Goal: Task Accomplishment & Management: Complete application form

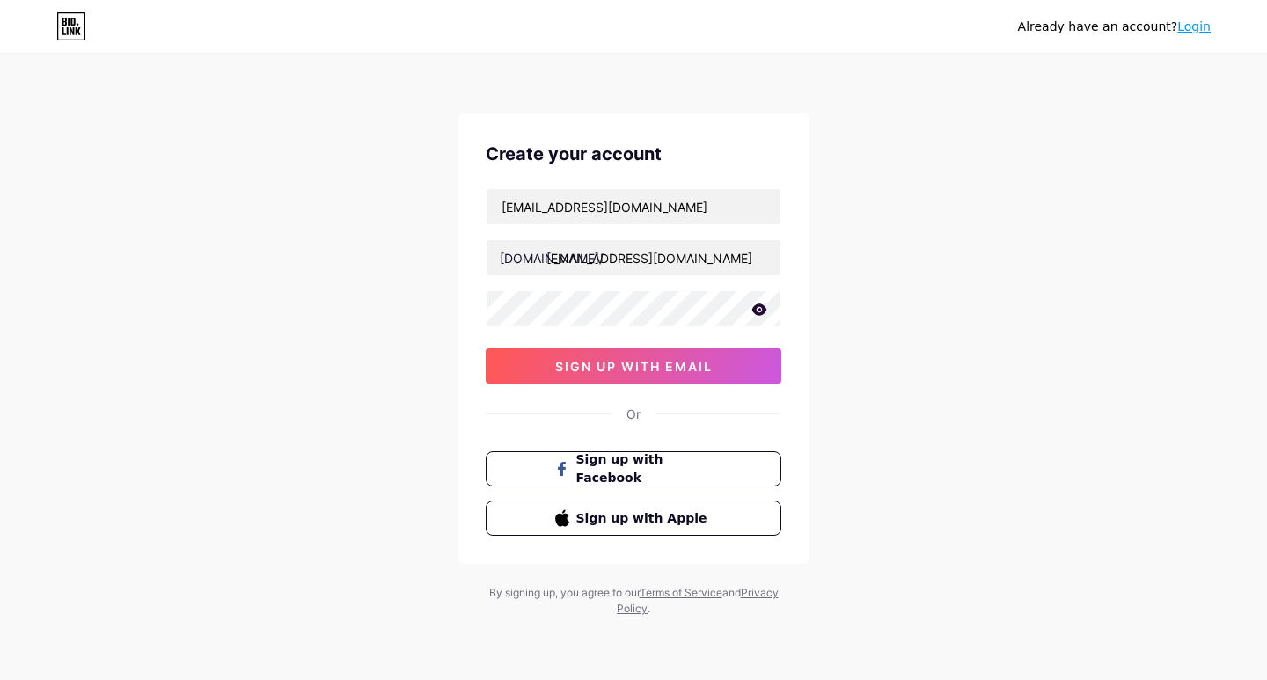
scroll to position [0, 17]
type input "[EMAIL_ADDRESS][DOMAIN_NAME]"
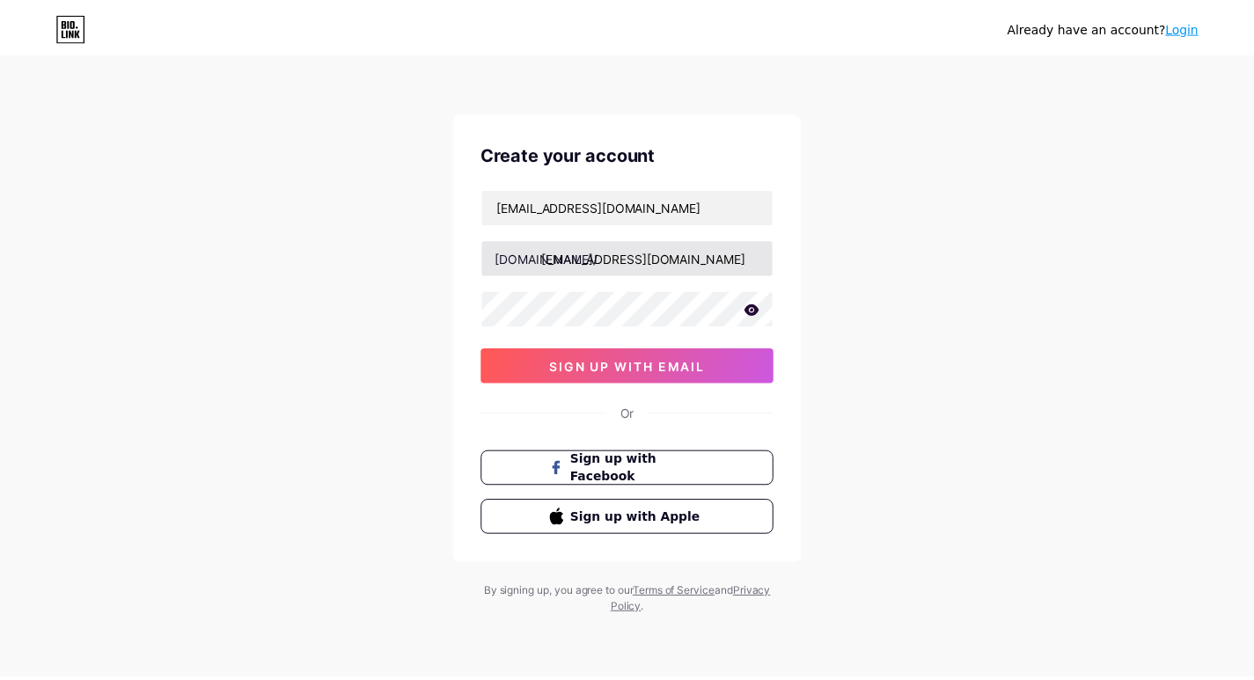
scroll to position [0, 0]
type input "[EMAIL_ADDRESS][DOMAIN_NAME]"
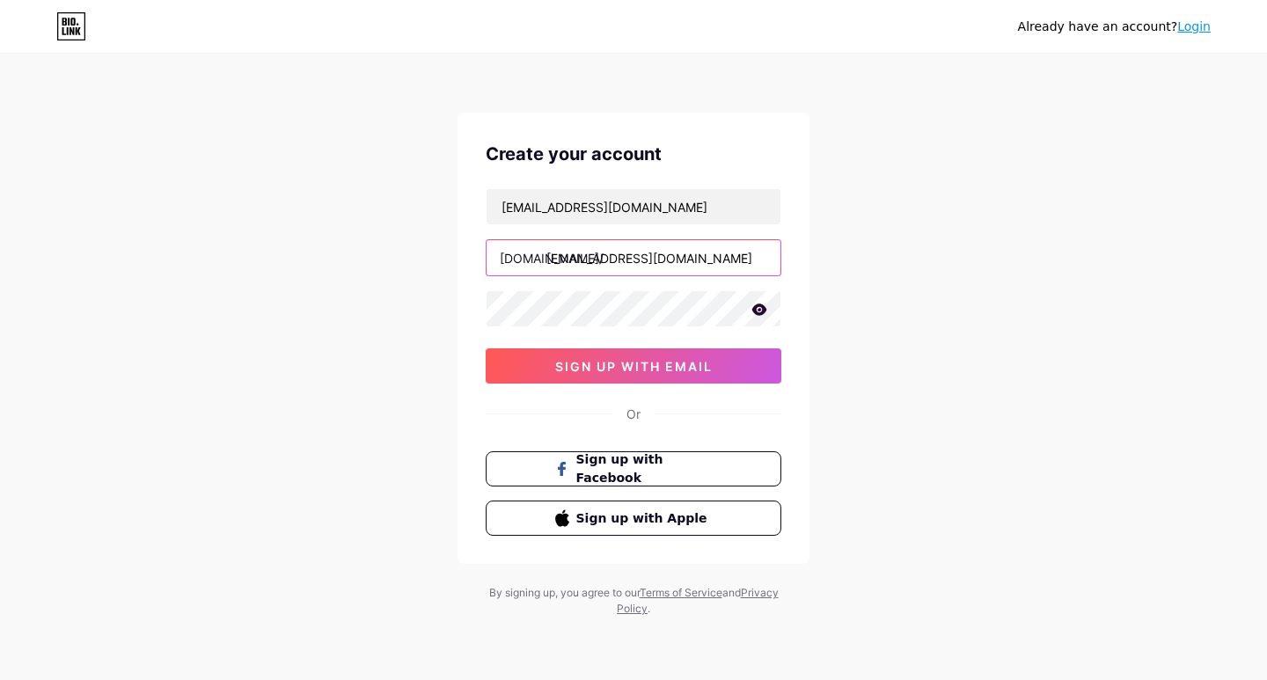
drag, startPoint x: 703, startPoint y: 263, endPoint x: 534, endPoint y: 259, distance: 169.0
click at [534, 259] on div "[DOMAIN_NAME]/ [EMAIL_ADDRESS][DOMAIN_NAME]" at bounding box center [634, 257] width 296 height 37
type input "s"
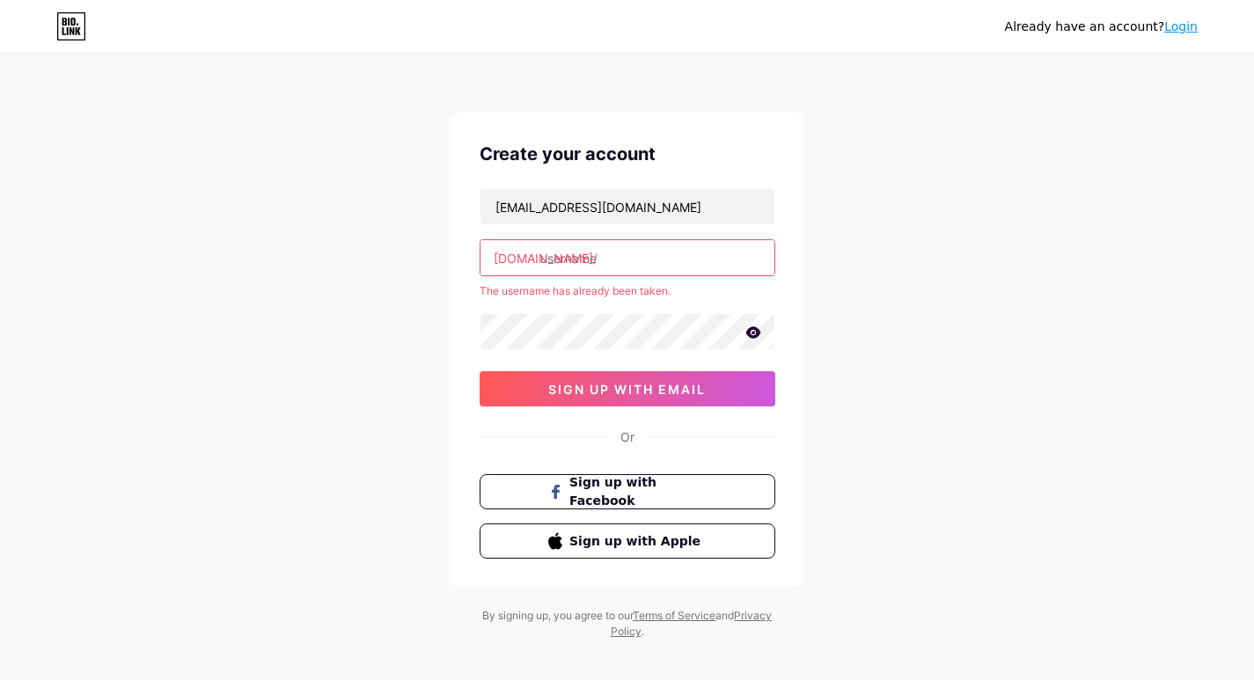
type input "s"
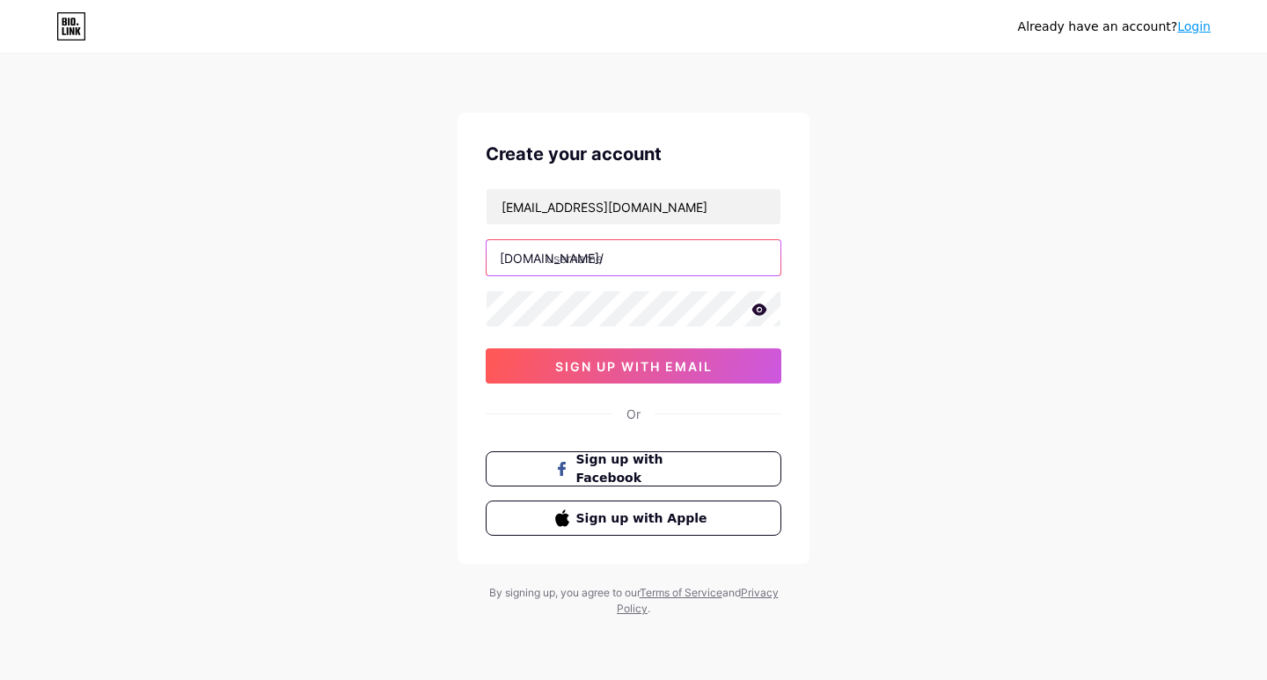
type input "s"
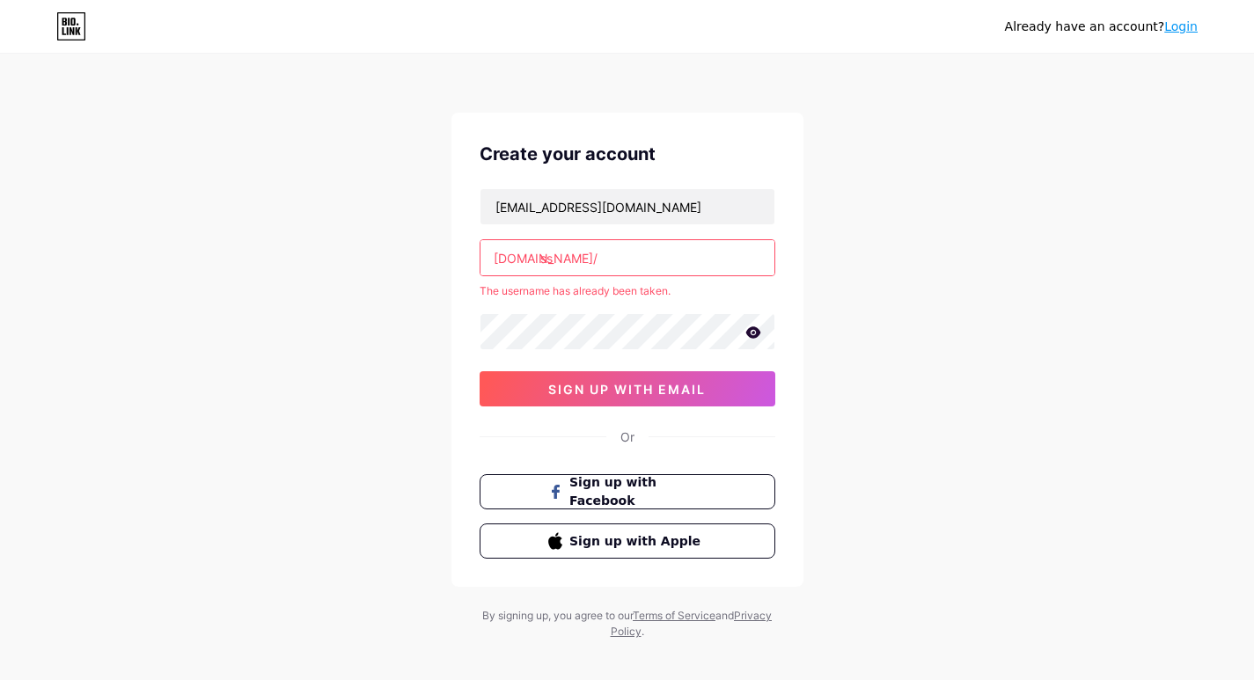
type input "s"
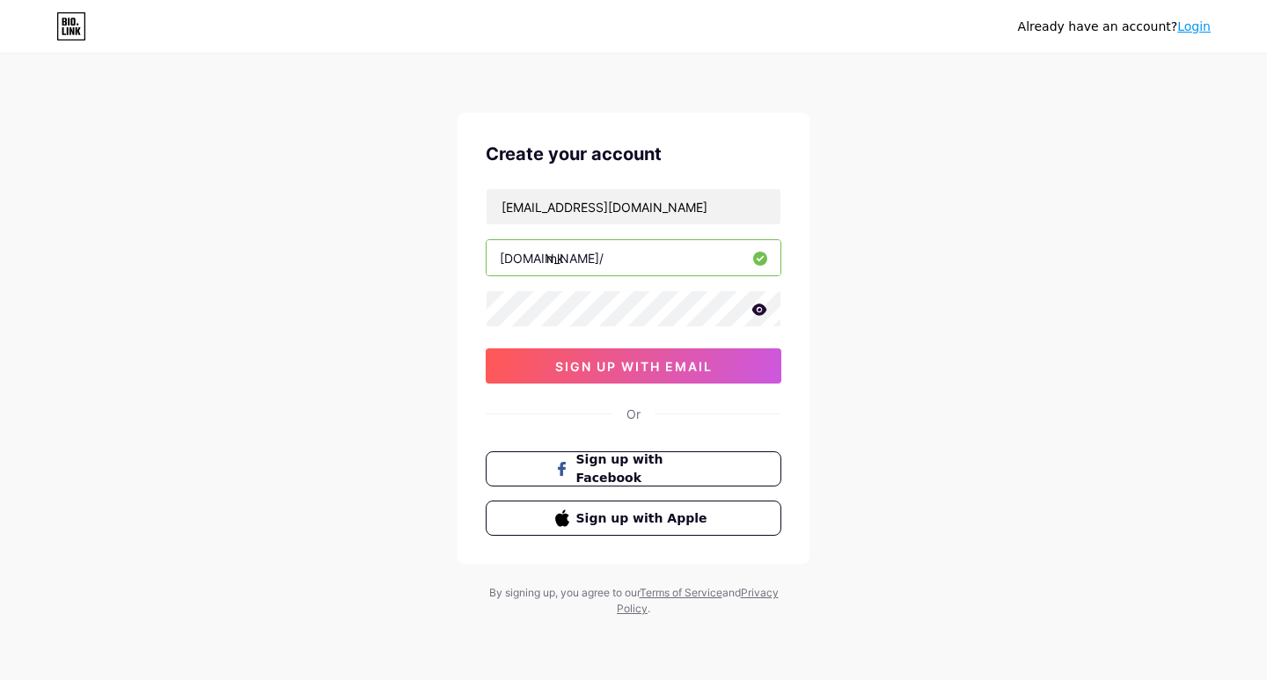
type input "m"
click at [627, 257] on input "snelmeds" at bounding box center [634, 257] width 294 height 35
click at [761, 310] on icon at bounding box center [759, 309] width 15 height 11
click at [928, 293] on div "Already have an account? Login Create your account [EMAIL_ADDRESS][DOMAIN_NAME]…" at bounding box center [633, 336] width 1267 height 673
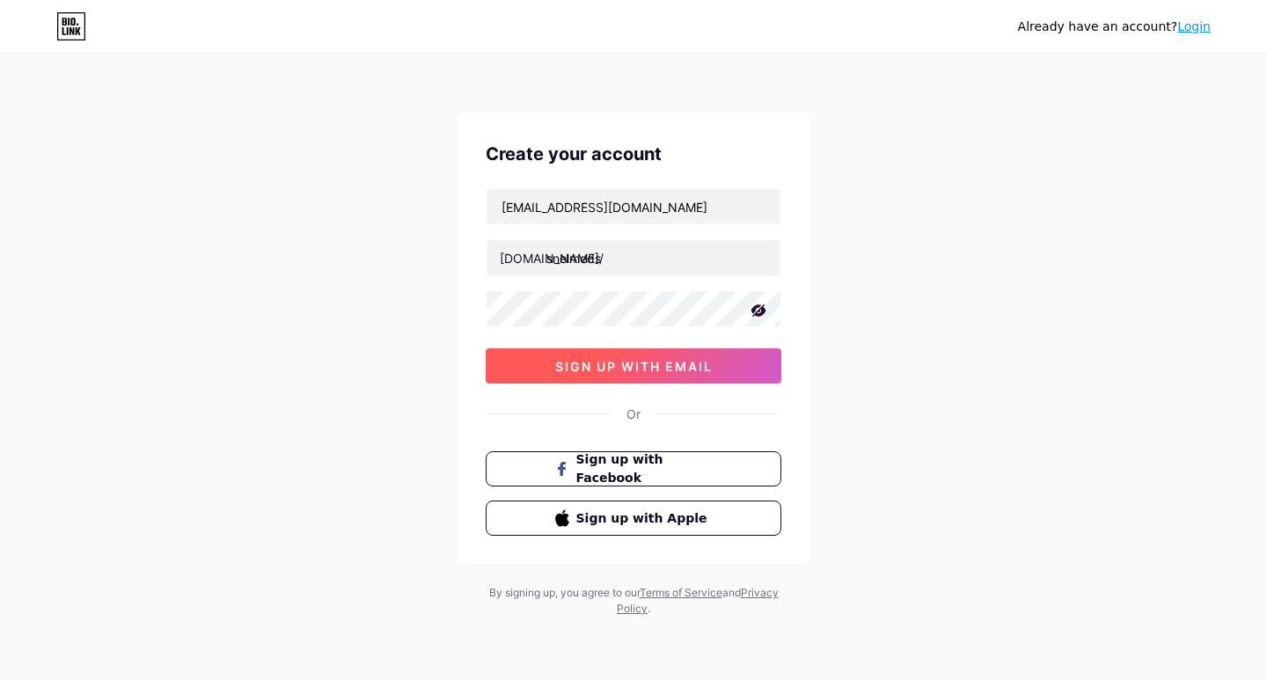
click at [647, 377] on button "sign up with email" at bounding box center [634, 365] width 296 height 35
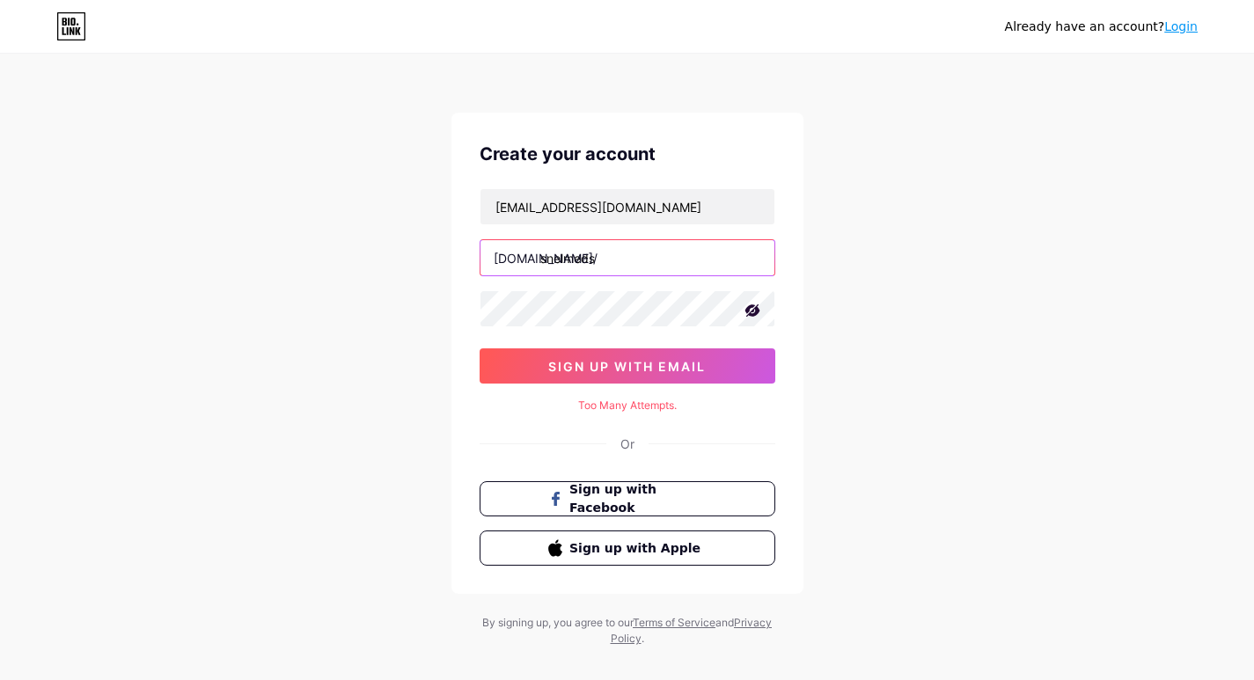
click at [640, 253] on input "snelmeds" at bounding box center [627, 257] width 294 height 35
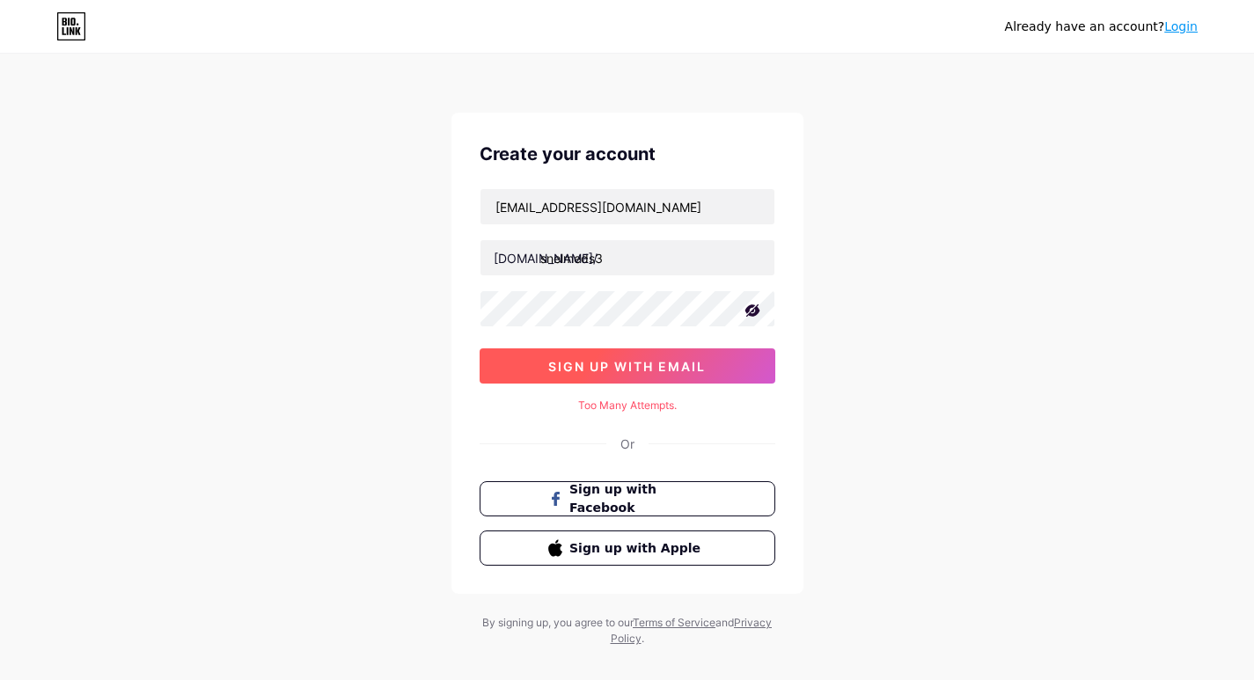
click at [652, 370] on span "sign up with email" at bounding box center [626, 366] width 157 height 15
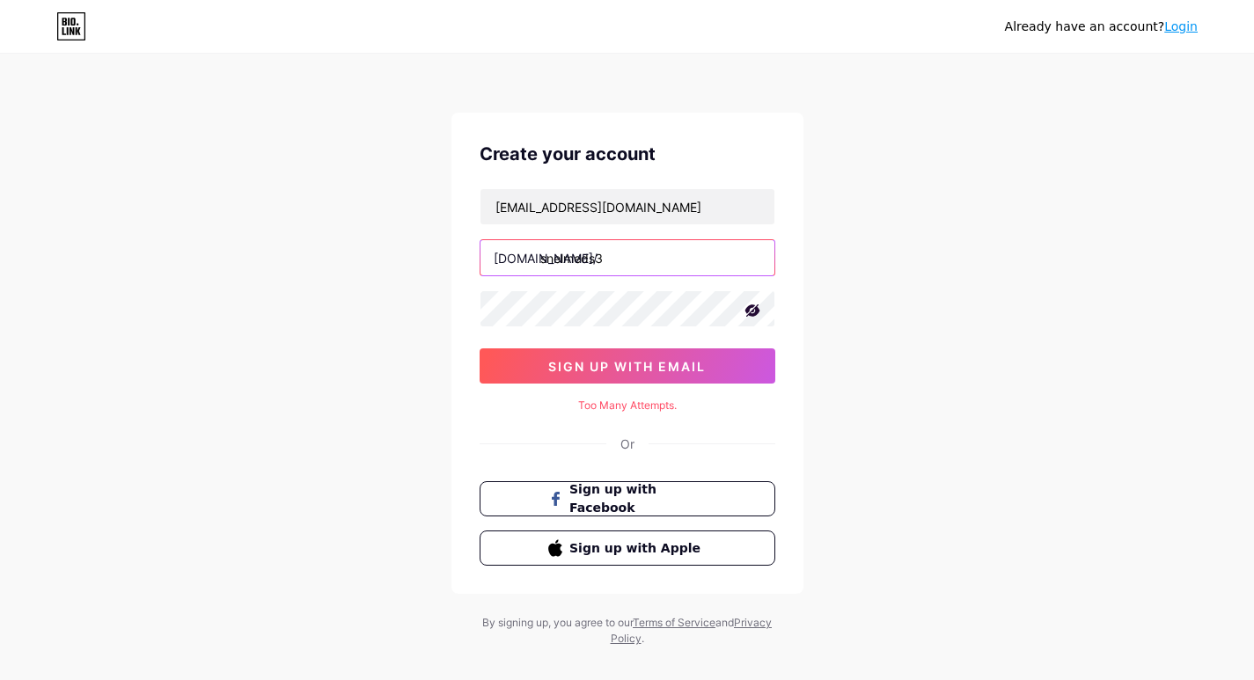
click at [635, 255] on input "snelmeds3" at bounding box center [627, 257] width 294 height 35
type input "snelmeds4"
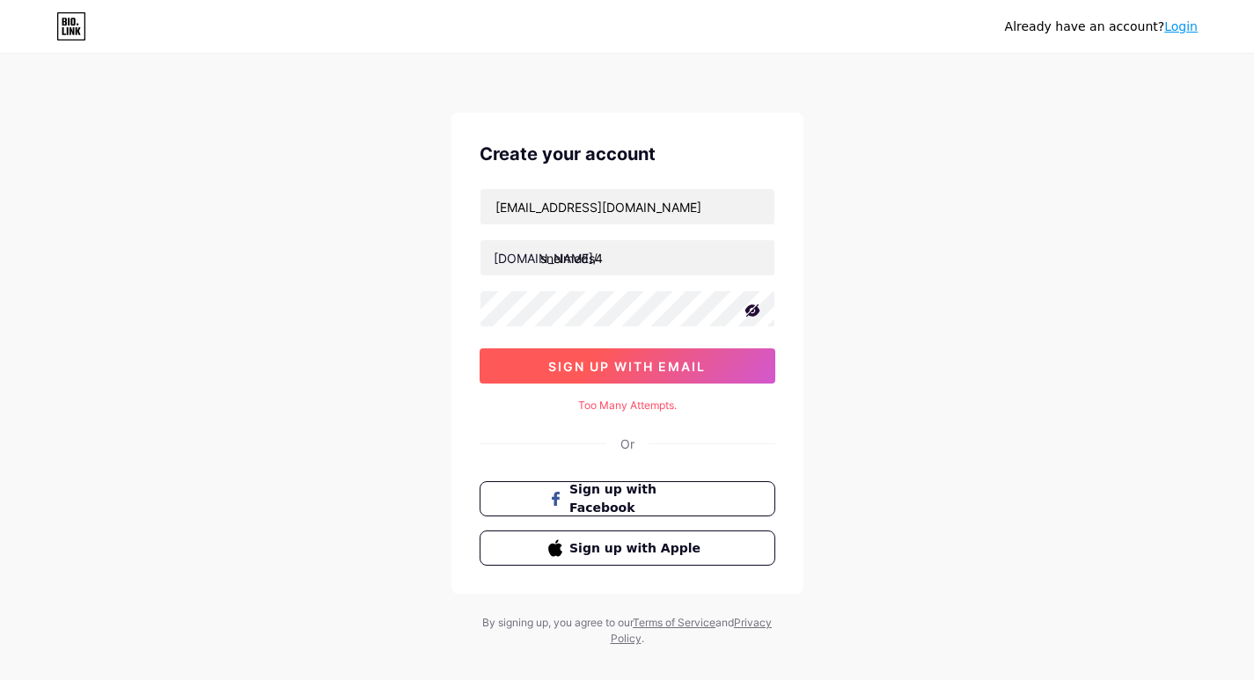
click at [639, 370] on span "sign up with email" at bounding box center [626, 366] width 157 height 15
